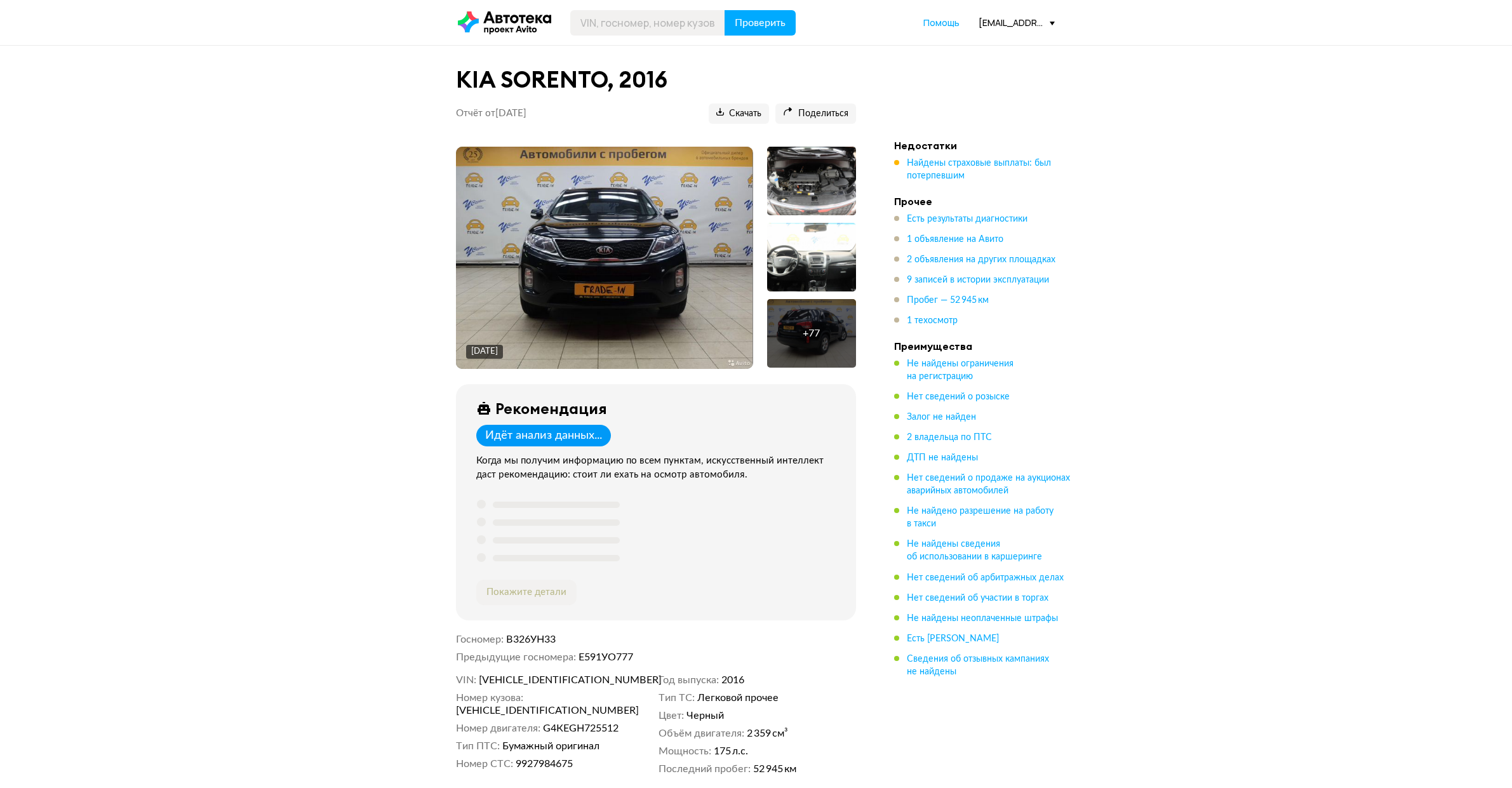
scroll to position [2763, 0]
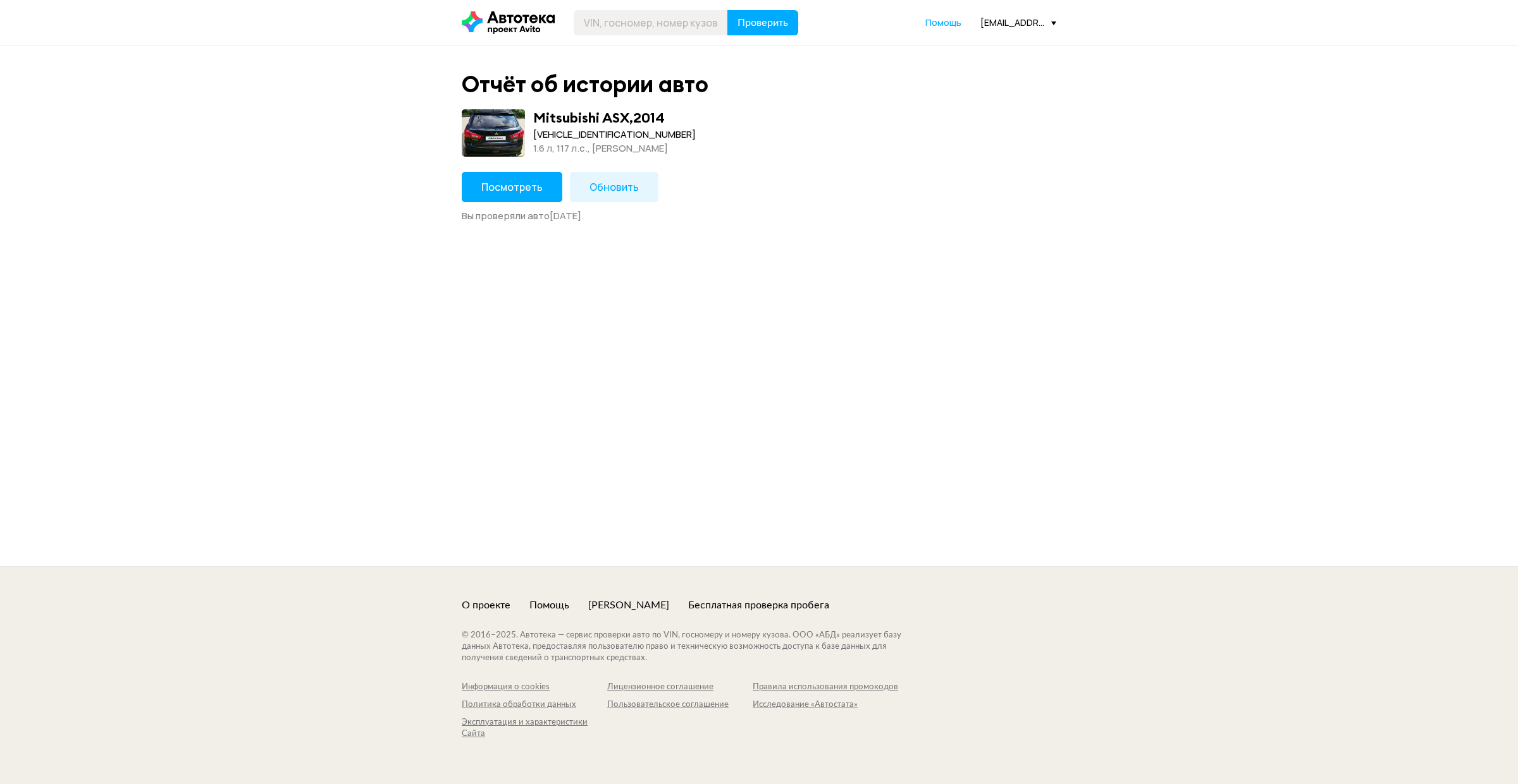
click at [483, 191] on span "Посмотреть" at bounding box center [512, 187] width 62 height 14
click at [529, 195] on button "Посмотреть" at bounding box center [512, 187] width 101 height 30
click at [526, 193] on button "Посмотреть" at bounding box center [512, 187] width 101 height 30
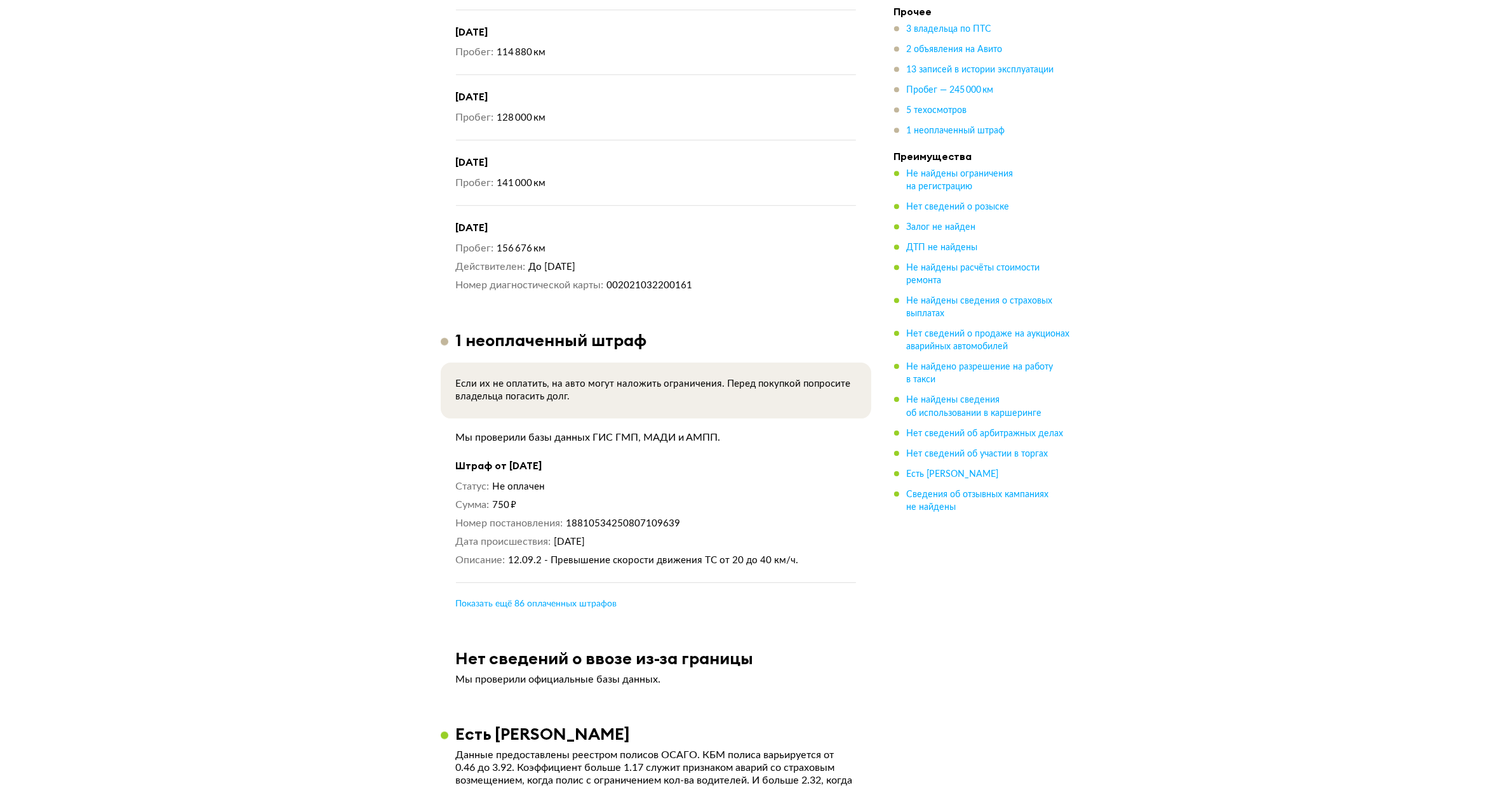
scroll to position [5050, 0]
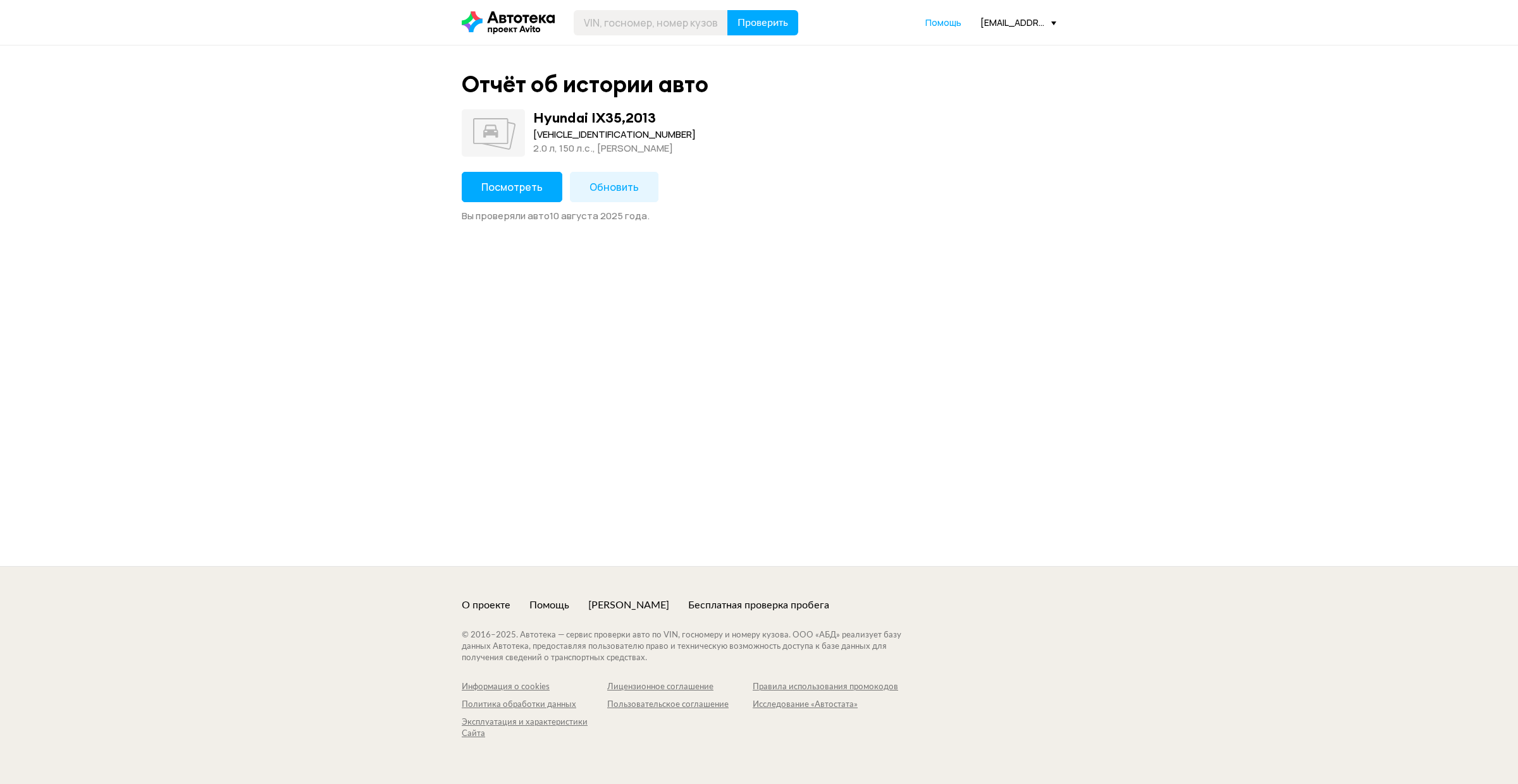
click at [515, 193] on button "Посмотреть" at bounding box center [512, 187] width 101 height 30
click at [538, 182] on span "Посмотреть" at bounding box center [512, 187] width 62 height 14
click at [531, 187] on span "Посмотреть" at bounding box center [512, 187] width 62 height 14
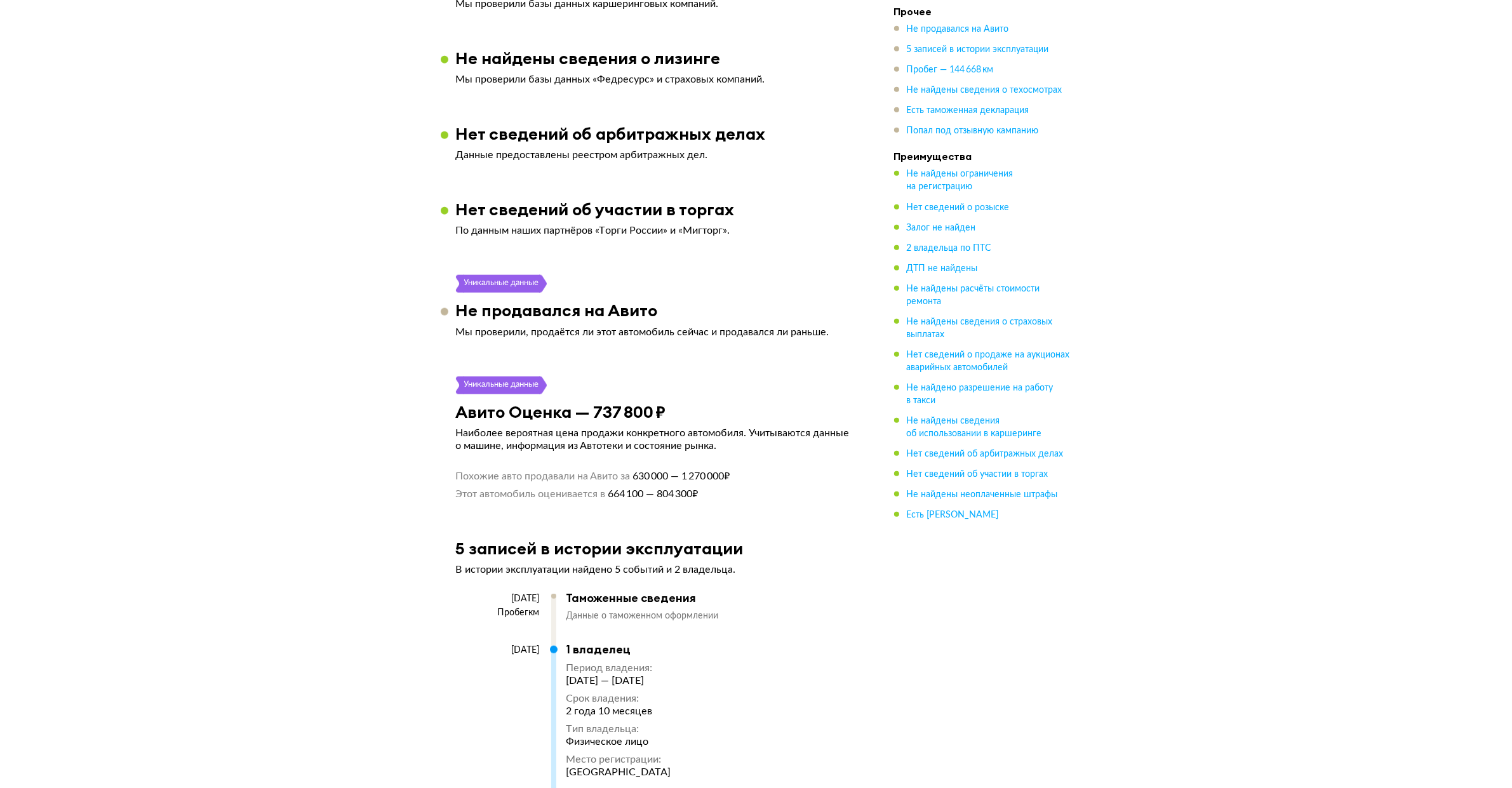
scroll to position [2001, 0]
